Goal: Transaction & Acquisition: Purchase product/service

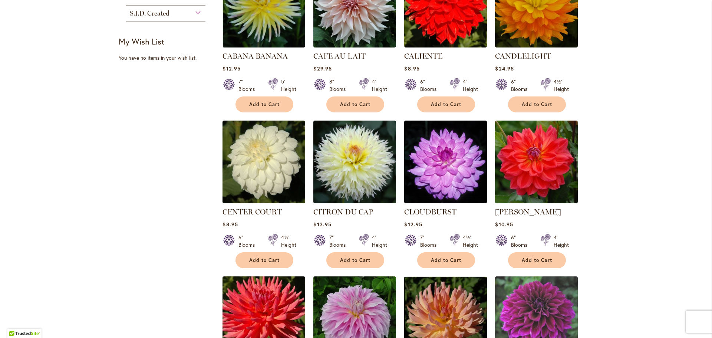
scroll to position [556, 0]
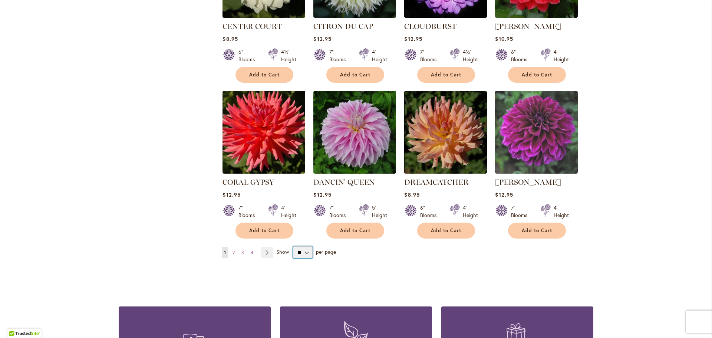
click at [302, 246] on select "** ** ** **" at bounding box center [303, 252] width 20 height 12
select select "**"
click at [293, 246] on select "** ** ** **" at bounding box center [303, 252] width 20 height 12
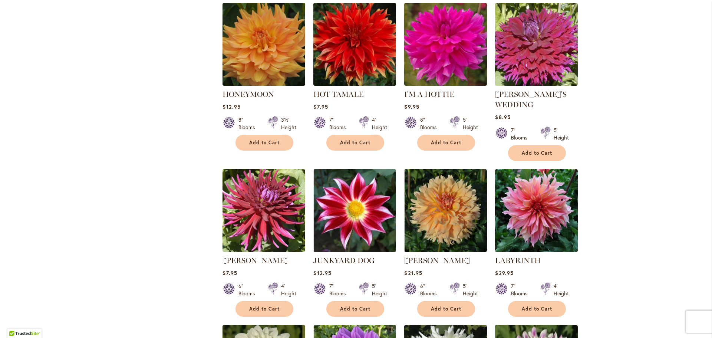
scroll to position [1499, 0]
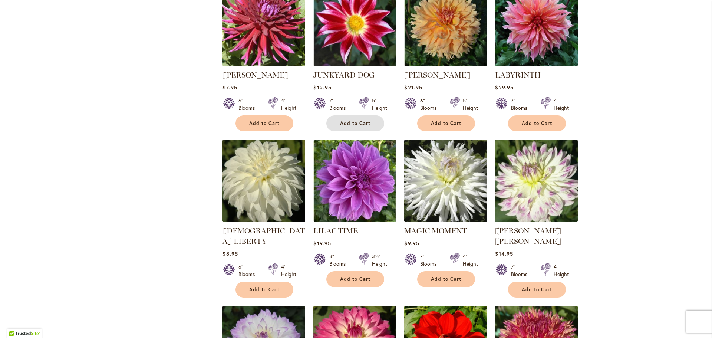
click at [359, 120] on span "Add to Cart" at bounding box center [355, 123] width 30 height 6
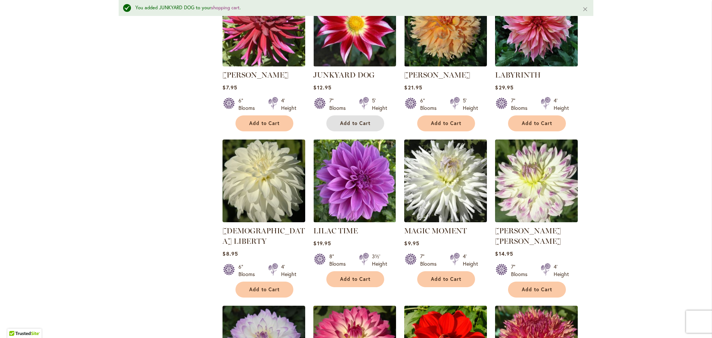
scroll to position [1704, 0]
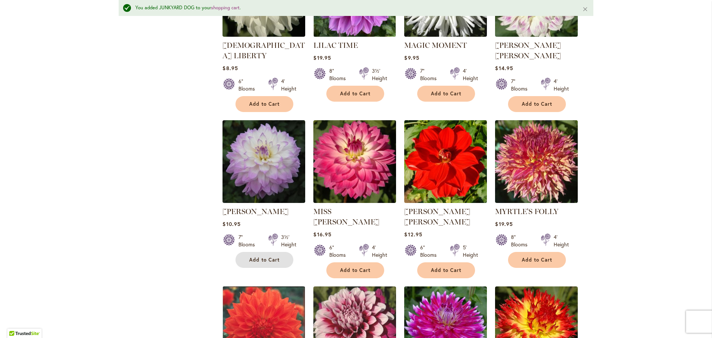
click at [262, 252] on button "Add to Cart" at bounding box center [265, 260] width 58 height 16
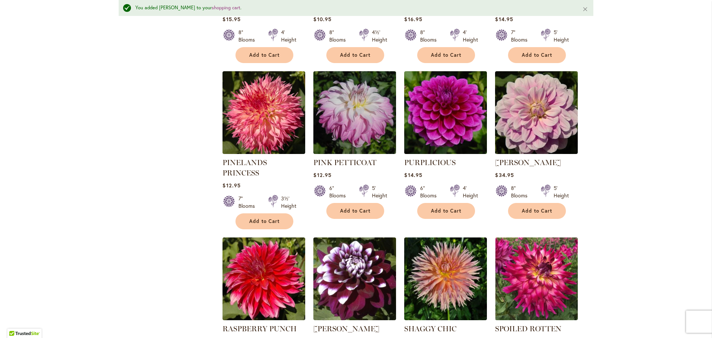
scroll to position [2260, 0]
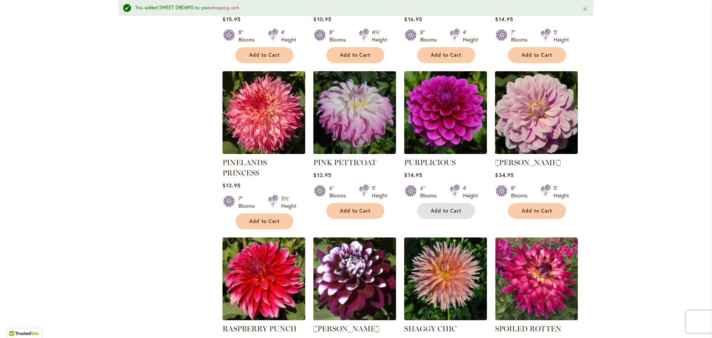
click at [447, 208] on span "Add to Cart" at bounding box center [446, 211] width 30 height 6
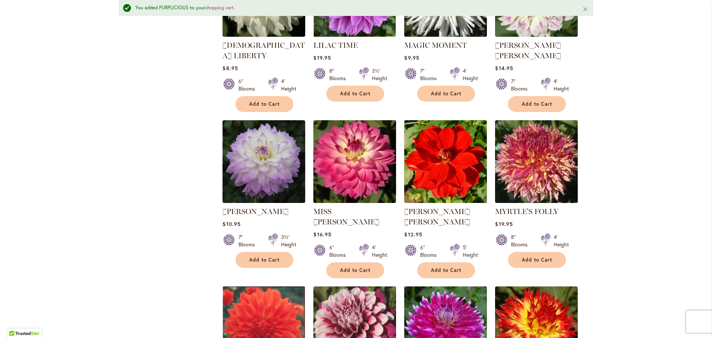
scroll to position [1889, 0]
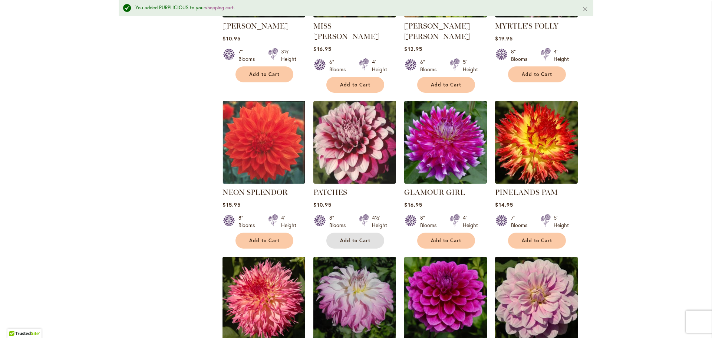
click at [348, 237] on span "Add to Cart" at bounding box center [355, 240] width 30 height 6
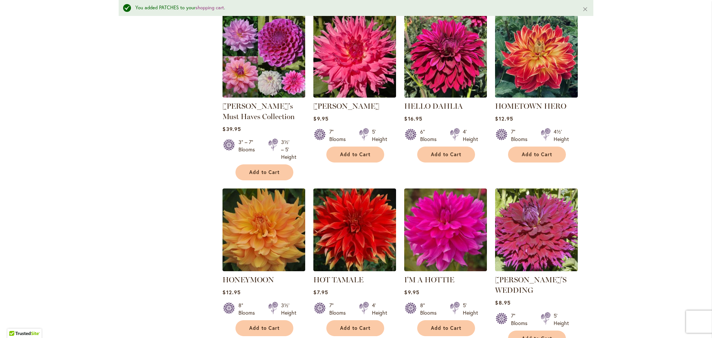
scroll to position [962, 0]
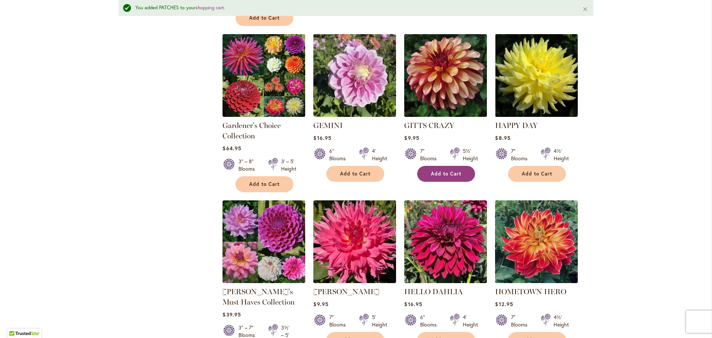
click at [441, 171] on span "Add to Cart" at bounding box center [446, 174] width 30 height 6
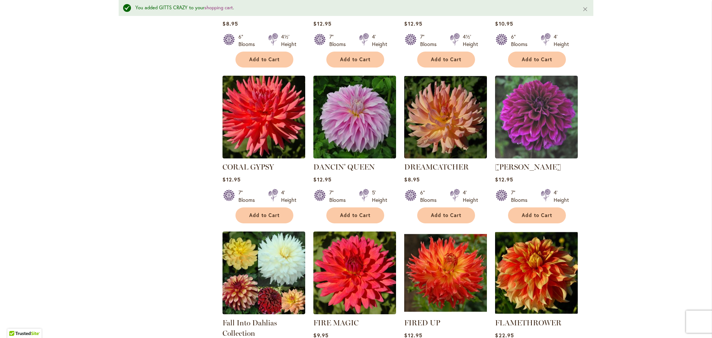
scroll to position [406, 0]
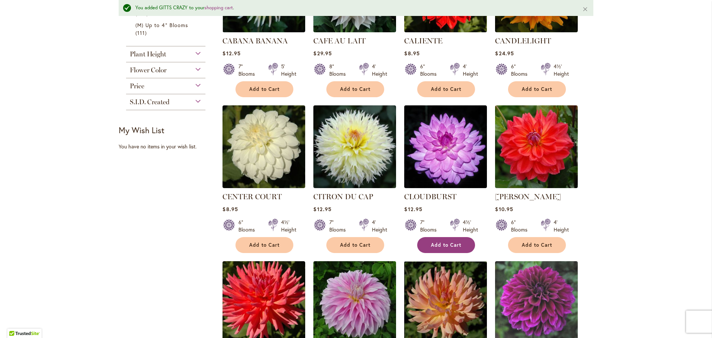
click at [453, 242] on span "Add to Cart" at bounding box center [446, 245] width 30 height 6
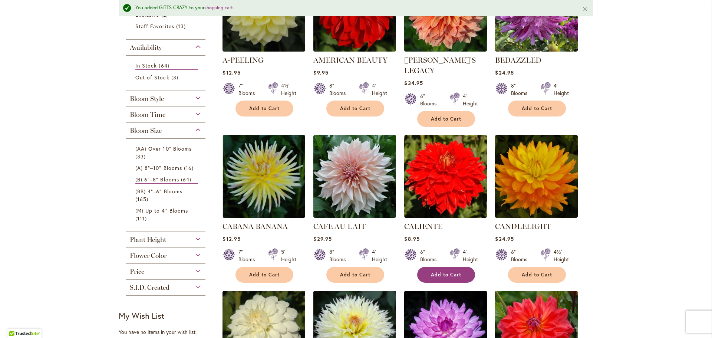
scroll to position [35, 0]
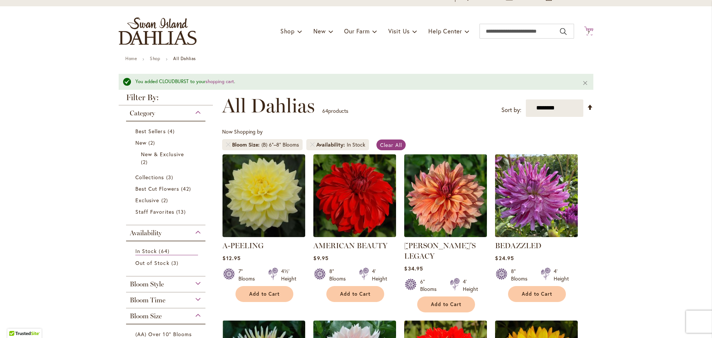
click at [588, 33] on span "7" at bounding box center [589, 32] width 2 height 5
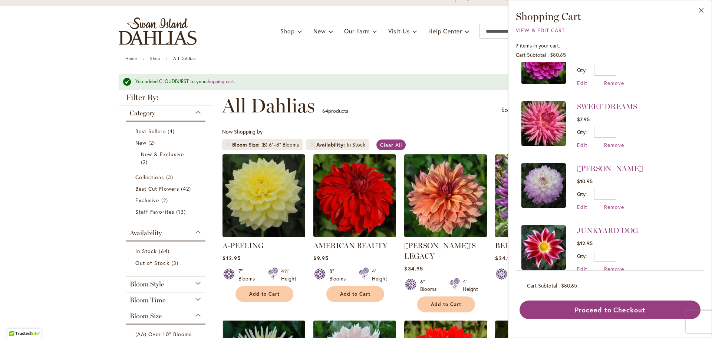
scroll to position [229, 0]
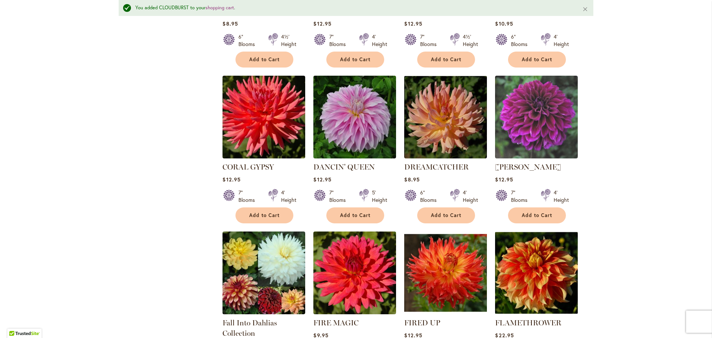
scroll to position [777, 0]
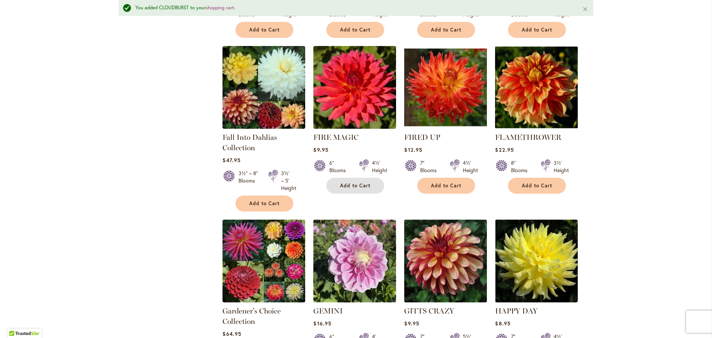
drag, startPoint x: 354, startPoint y: 172, endPoint x: 361, endPoint y: 172, distance: 6.7
click at [356, 182] on span "Add to Cart" at bounding box center [355, 185] width 30 height 6
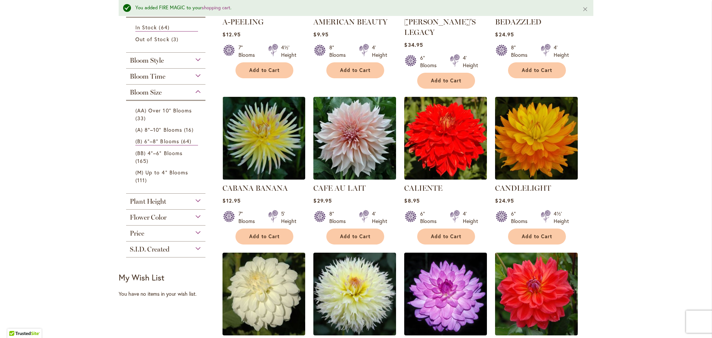
scroll to position [0, 0]
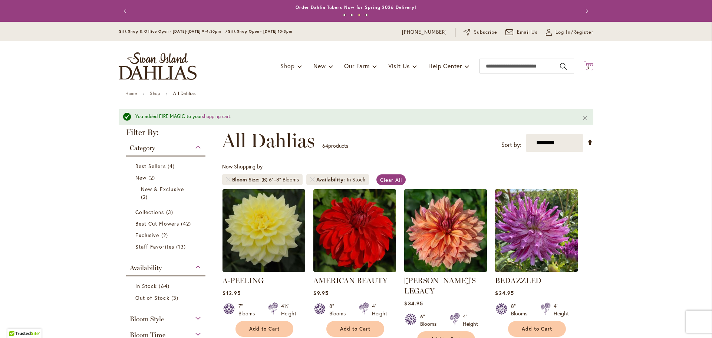
click at [585, 66] on span "8 8 items" at bounding box center [588, 68] width 7 height 4
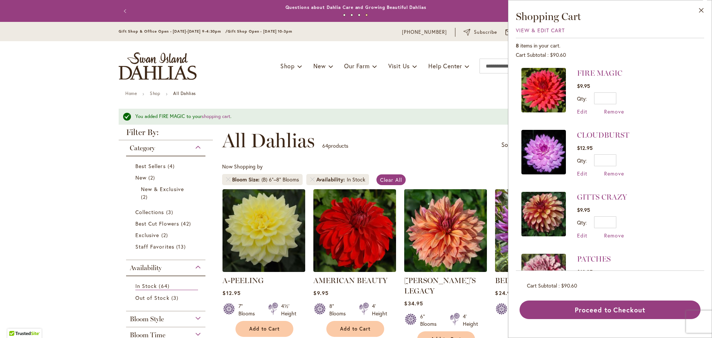
scroll to position [185, 0]
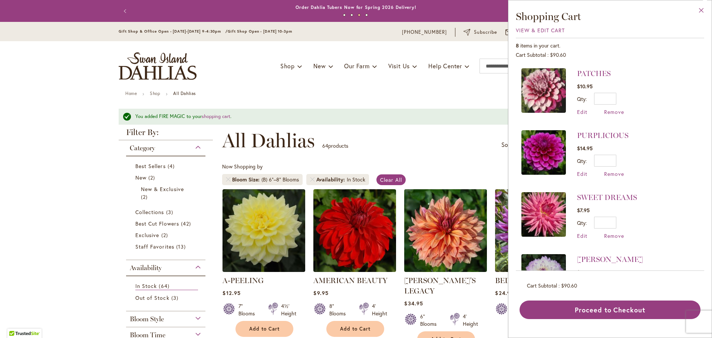
click at [700, 11] on button "Close" at bounding box center [701, 11] width 20 height 23
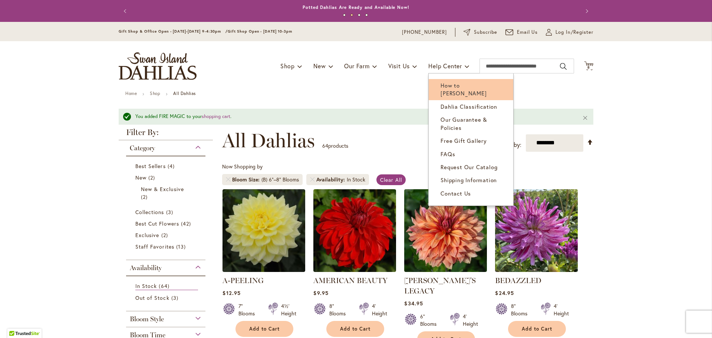
click at [464, 82] on span "How to [PERSON_NAME]" at bounding box center [464, 89] width 46 height 15
